Goal: Information Seeking & Learning: Learn about a topic

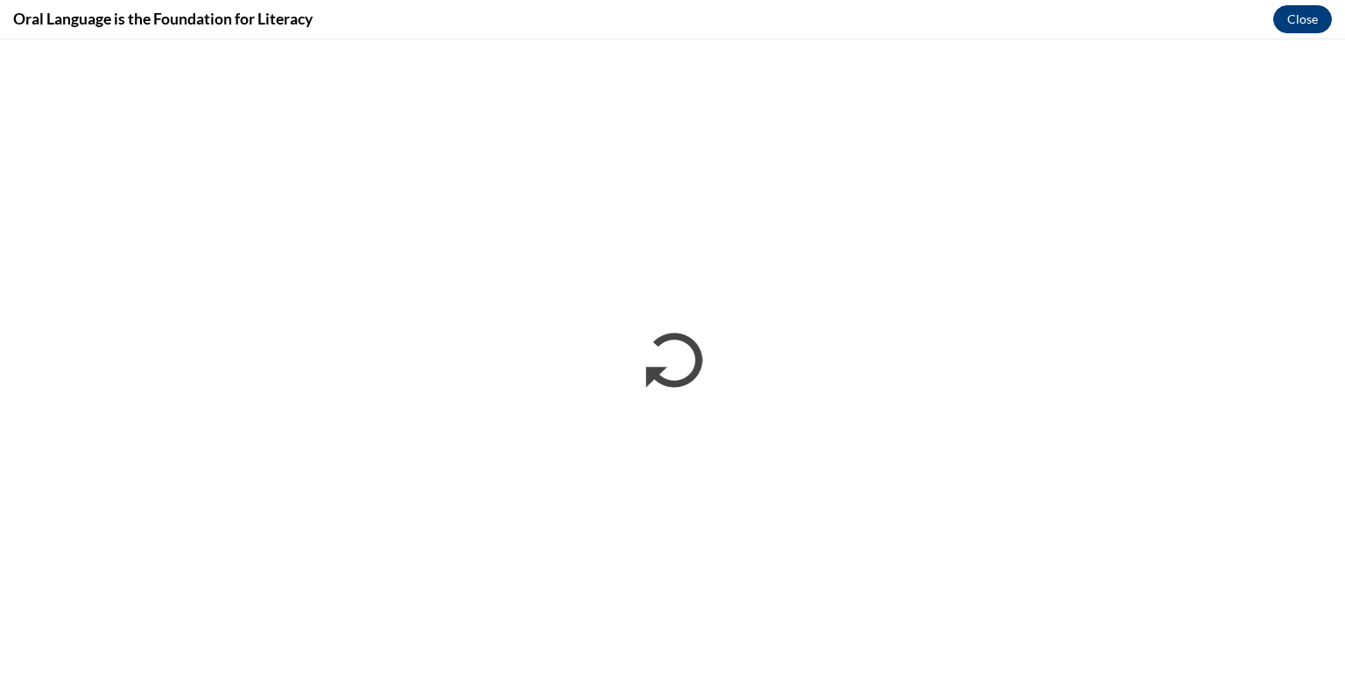
scroll to position [504, 0]
click at [1288, 25] on button "Close" at bounding box center [1302, 19] width 59 height 28
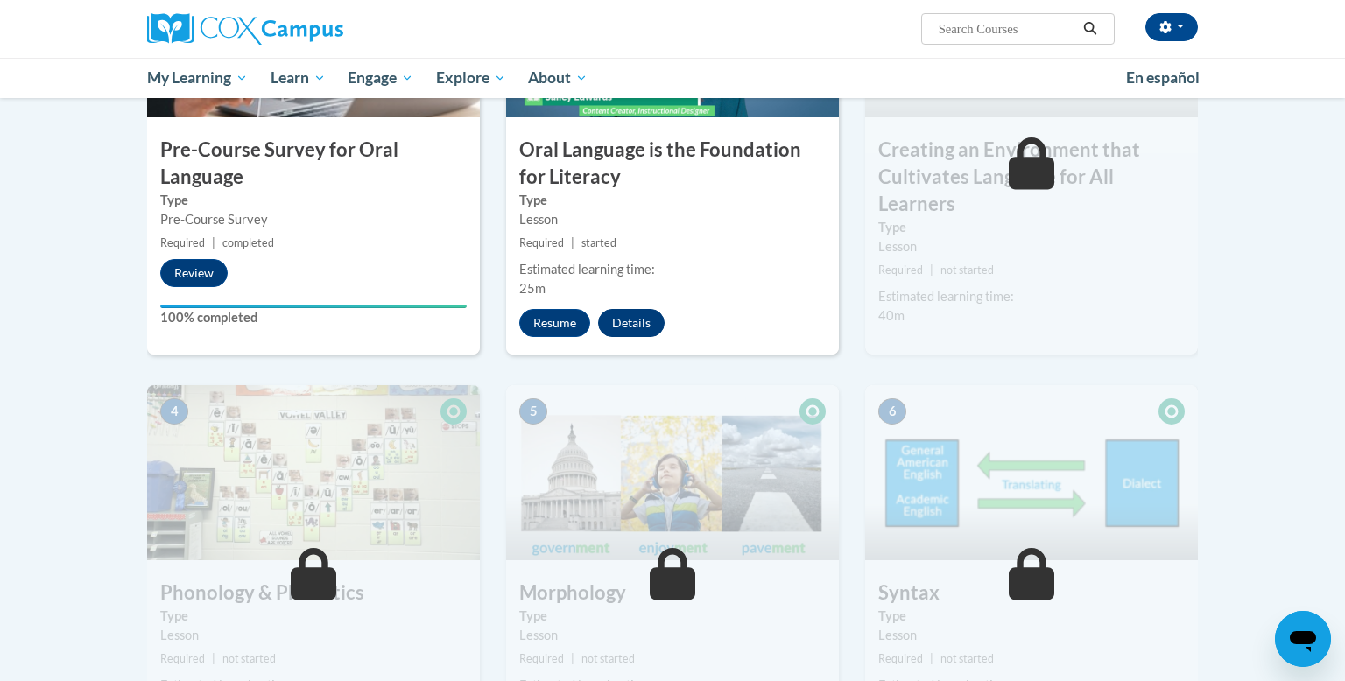
scroll to position [517, 0]
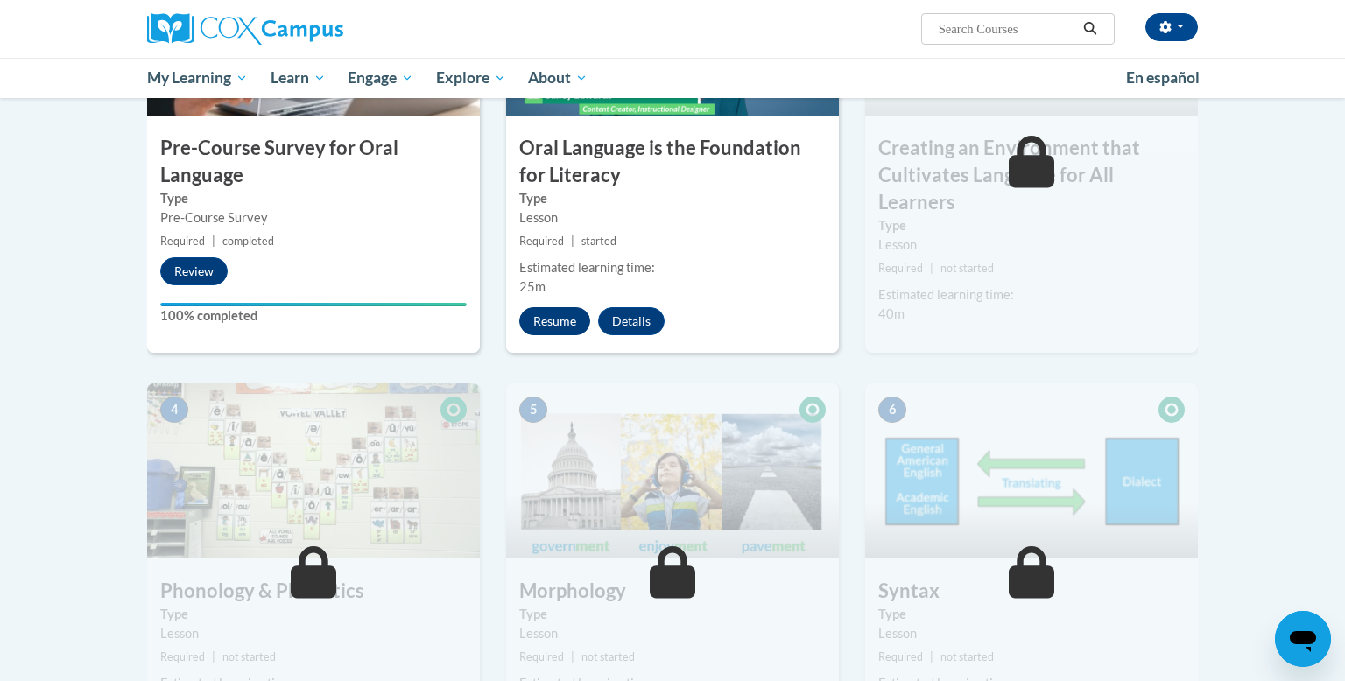
click at [556, 325] on button "Resume" at bounding box center [554, 321] width 71 height 28
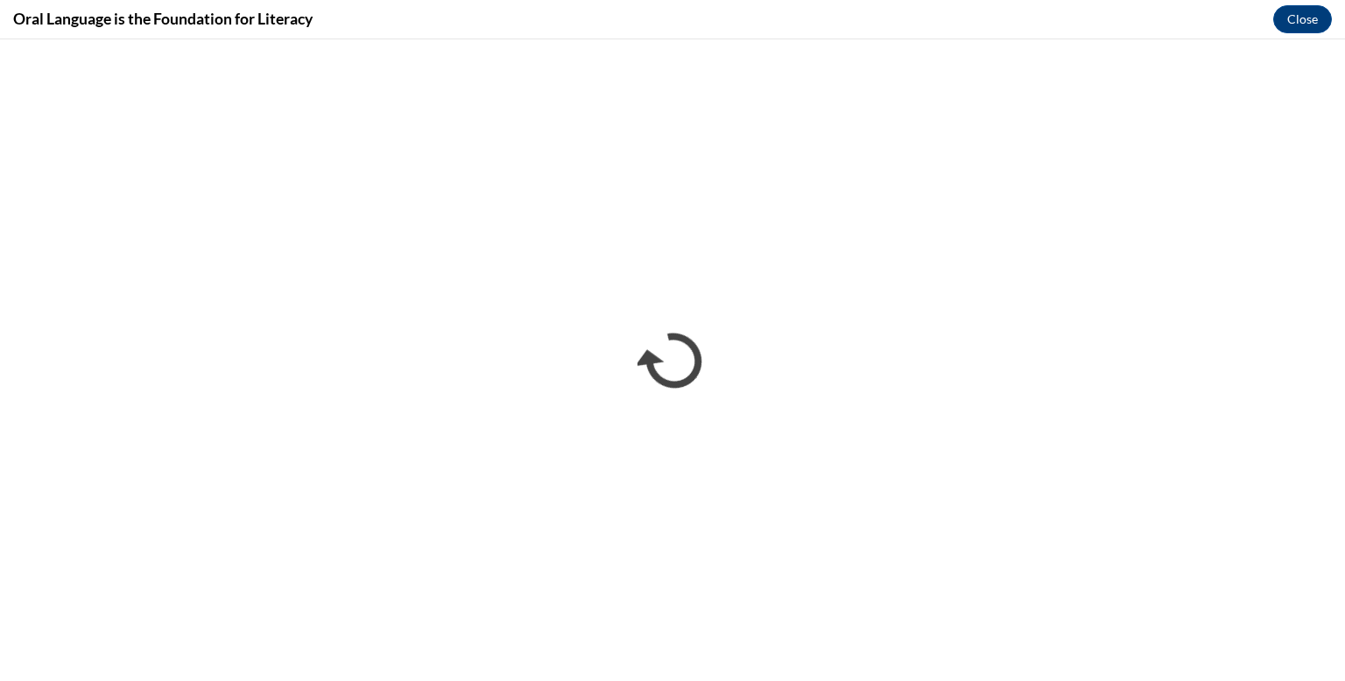
scroll to position [0, 0]
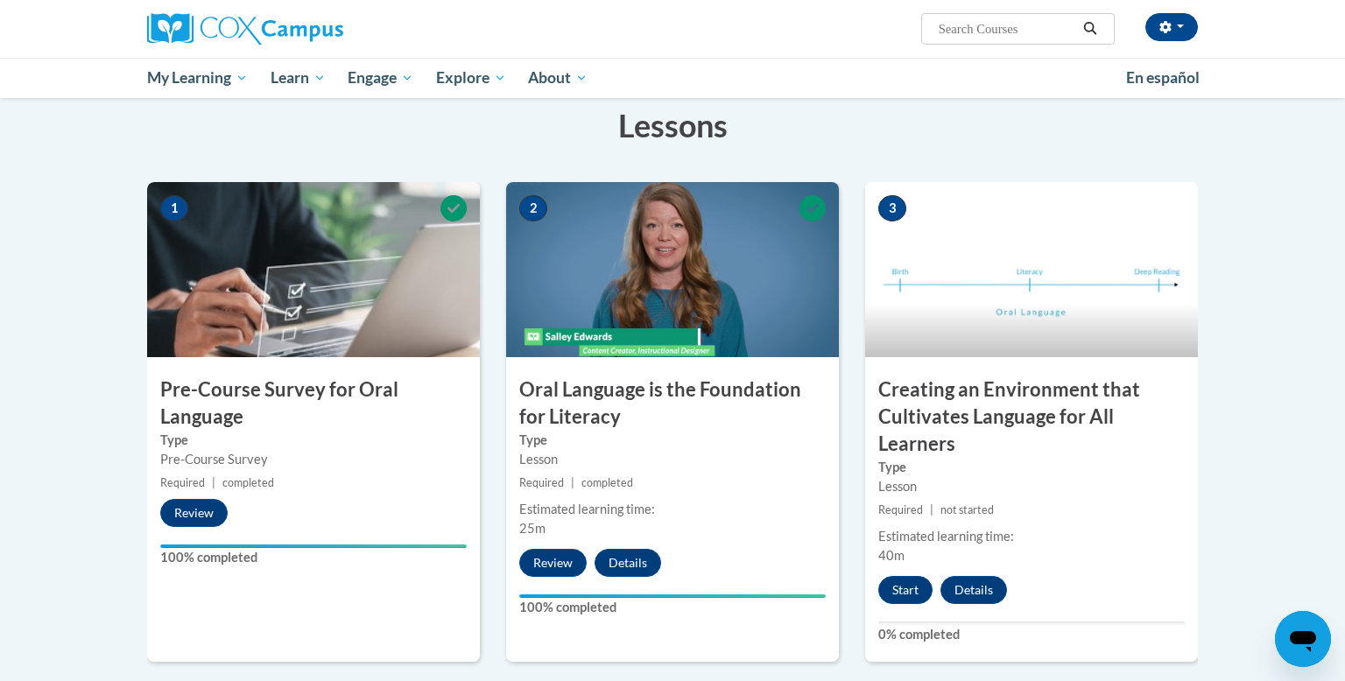
scroll to position [279, 0]
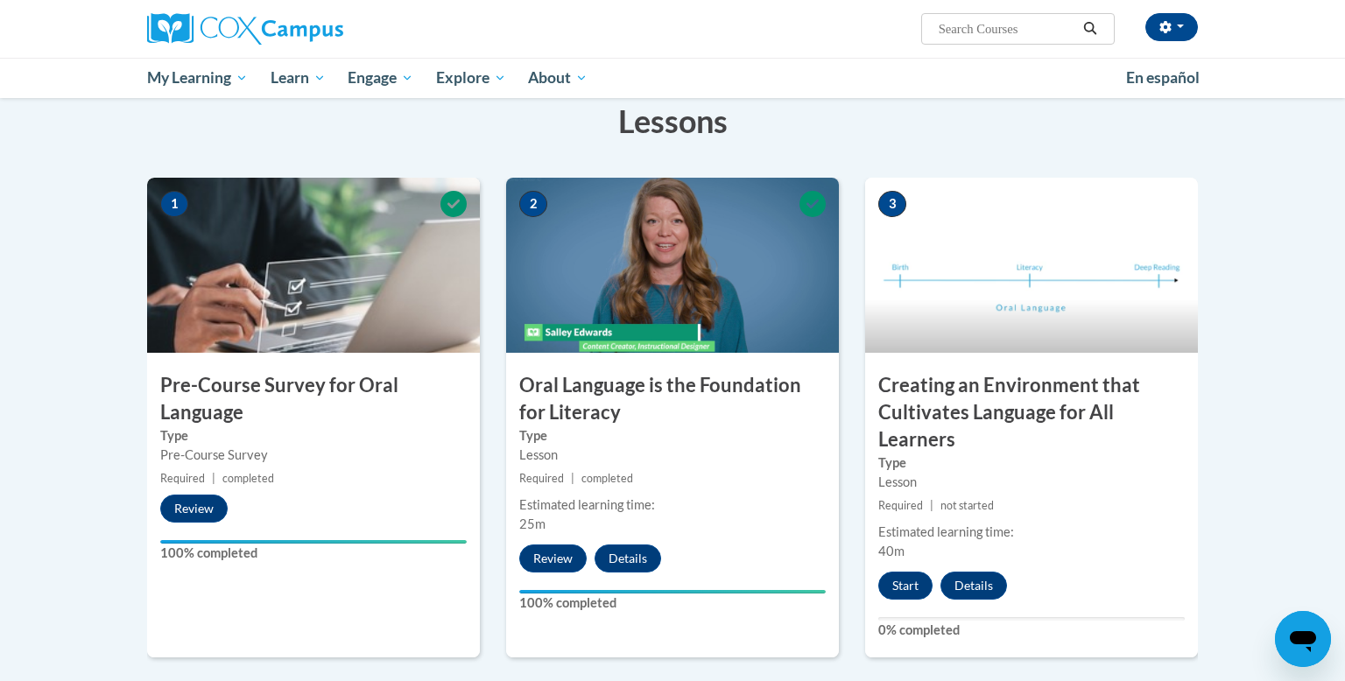
click at [654, 327] on img at bounding box center [672, 265] width 333 height 175
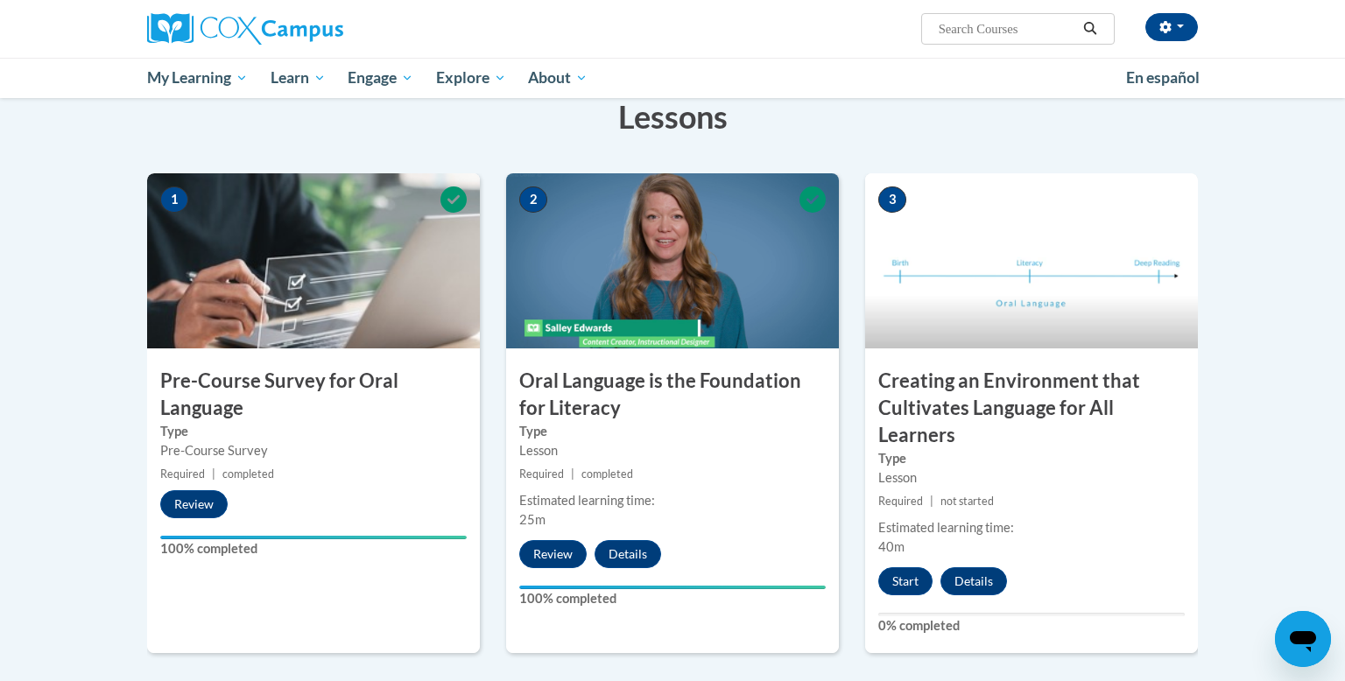
scroll to position [315, 0]
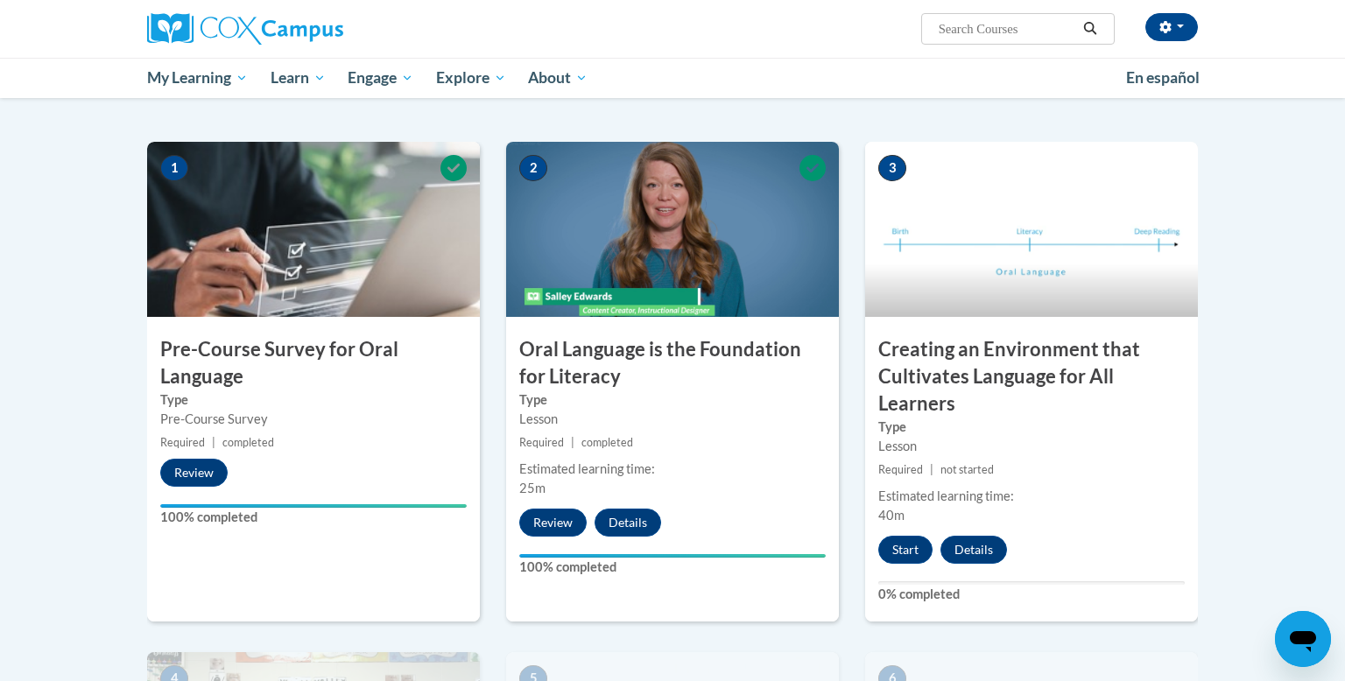
click at [633, 266] on img at bounding box center [672, 229] width 333 height 175
click at [934, 418] on label "Type" at bounding box center [1031, 427] width 306 height 19
click at [893, 551] on button "Start" at bounding box center [905, 550] width 54 height 28
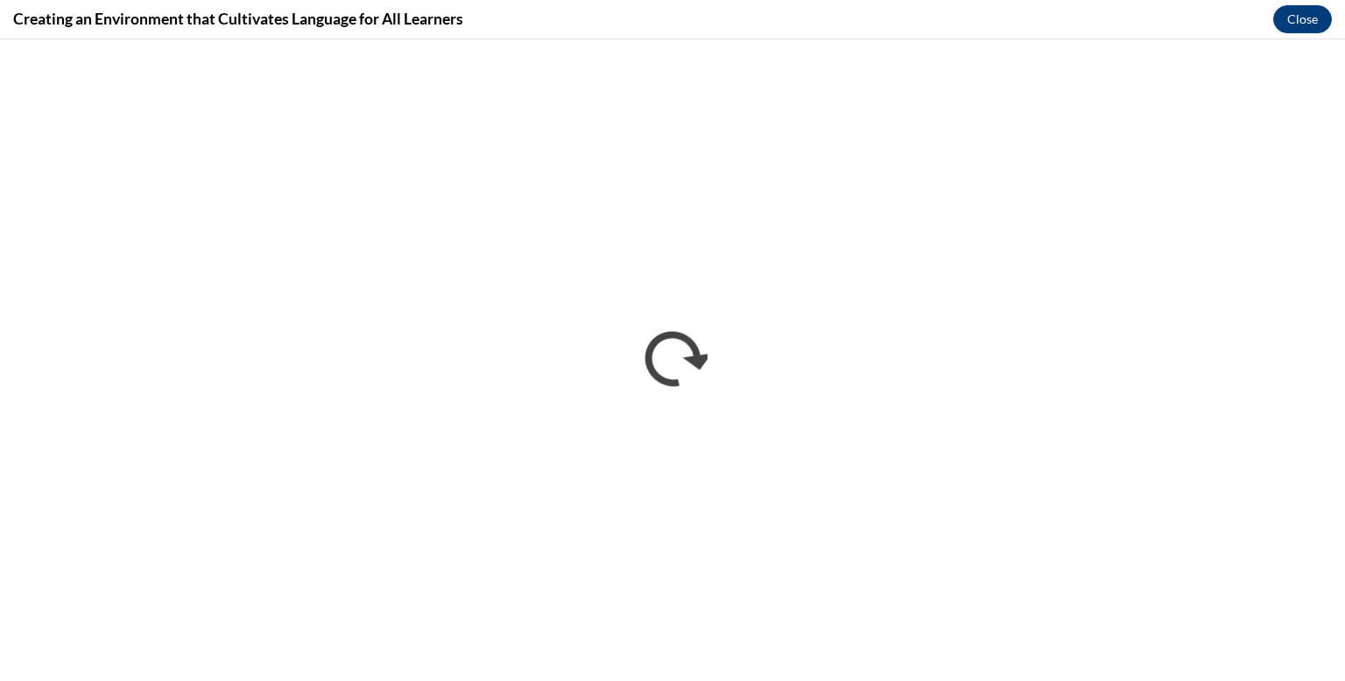
scroll to position [0, 0]
